Goal: Information Seeking & Learning: Understand process/instructions

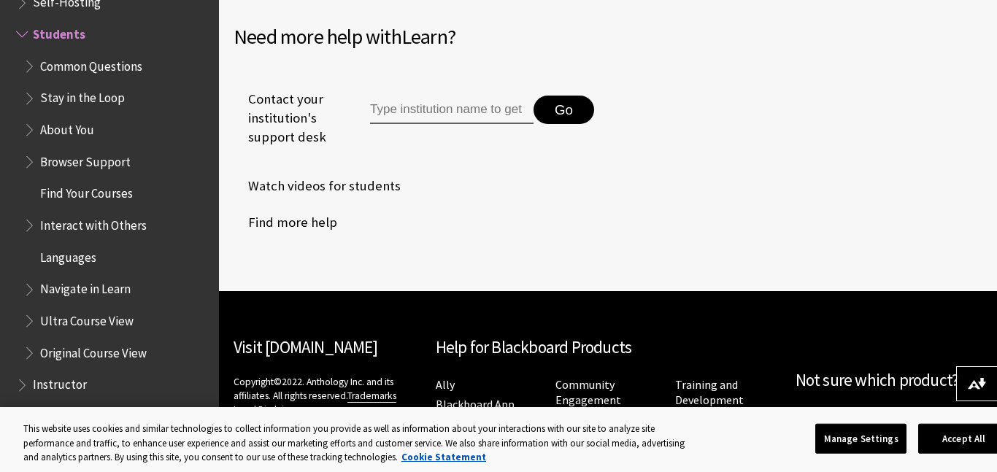
scroll to position [1919, 0]
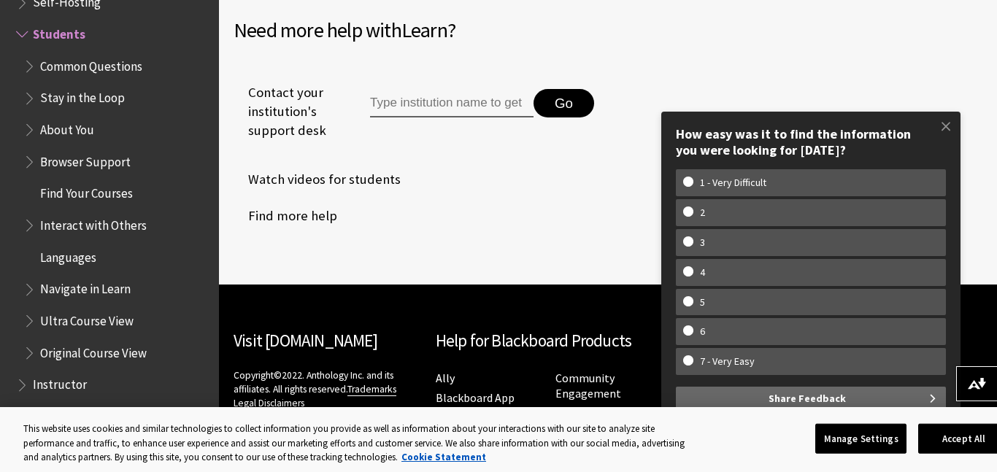
click at [461, 118] on input "Type institution name to get support" at bounding box center [452, 103] width 164 height 29
type input "c"
type input "admissions change"
click at [562, 110] on button "Go" at bounding box center [564, 103] width 61 height 29
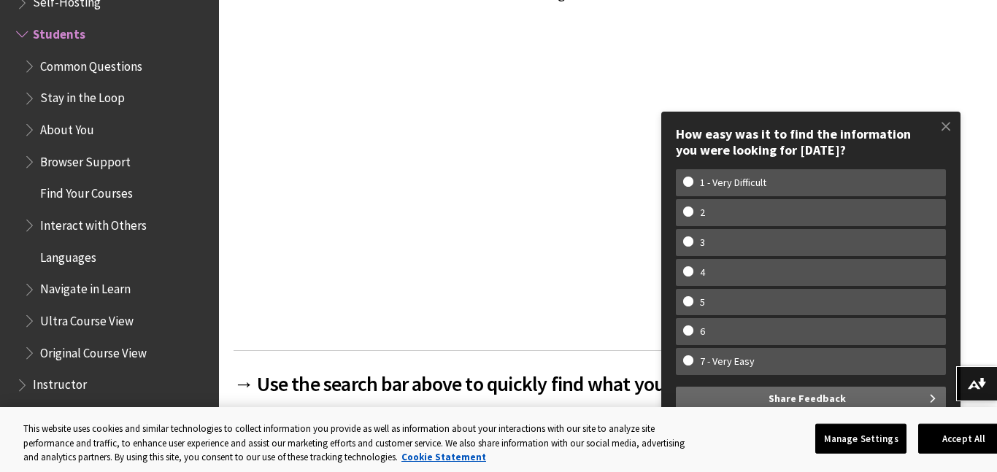
scroll to position [375, 0]
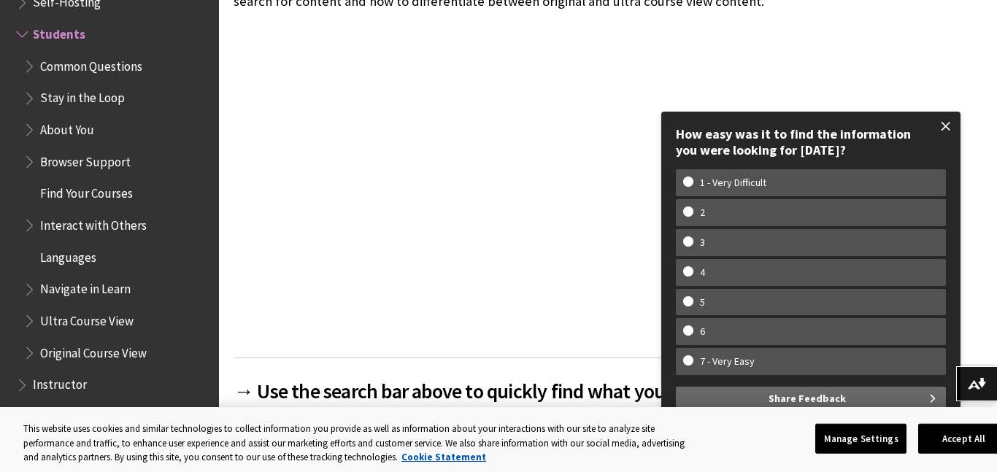
click at [948, 126] on span at bounding box center [946, 126] width 31 height 31
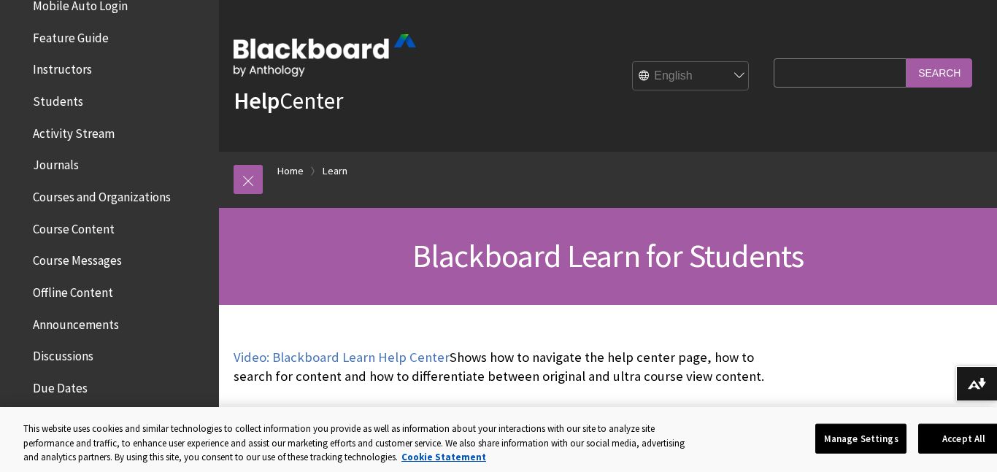
scroll to position [256, 0]
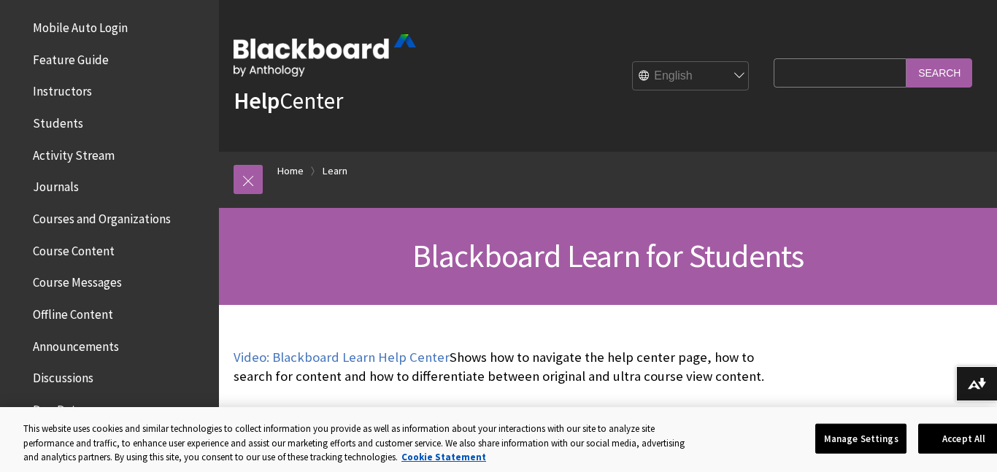
click at [138, 212] on span "Courses and Organizations" at bounding box center [102, 217] width 138 height 20
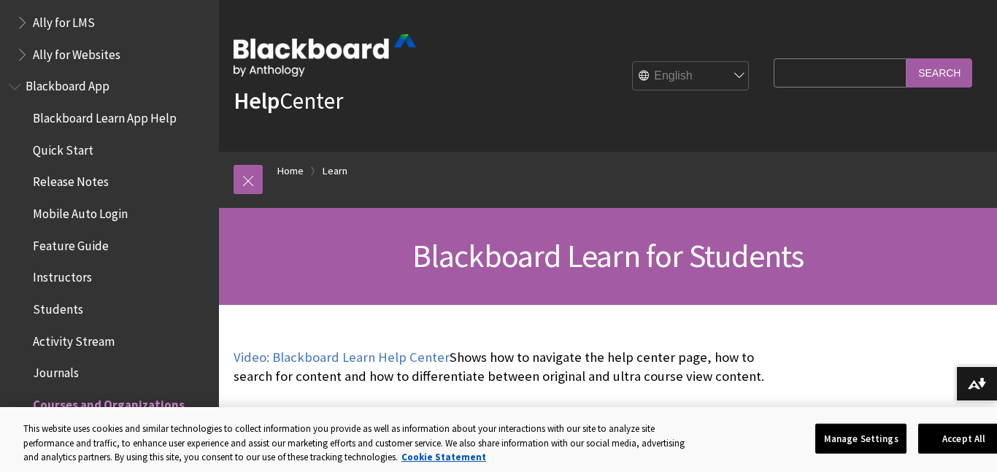
scroll to position [68, 0]
